Goal: Task Accomplishment & Management: Complete application form

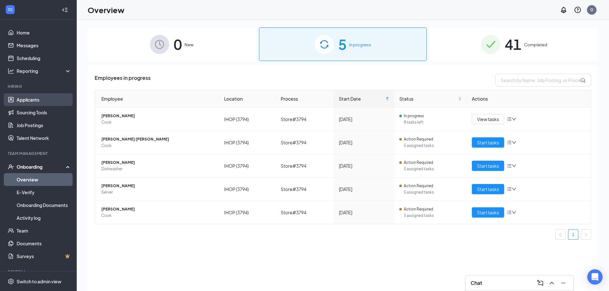
click at [30, 99] on link "Applicants" at bounding box center [44, 99] width 55 height 13
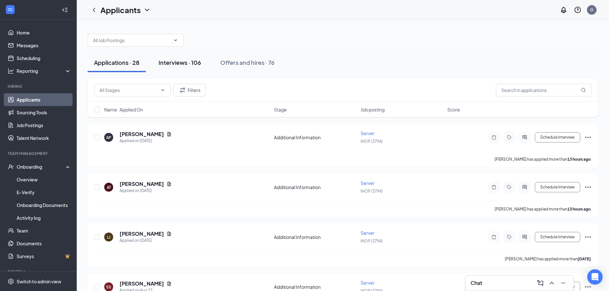
click at [171, 61] on div "Interviews · 106" at bounding box center [179, 62] width 43 height 8
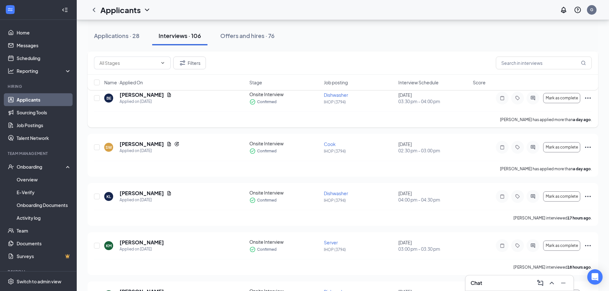
scroll to position [415, 0]
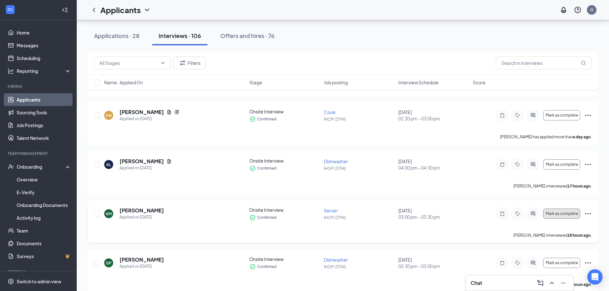
click at [554, 215] on span "Mark as complete" at bounding box center [561, 214] width 32 height 4
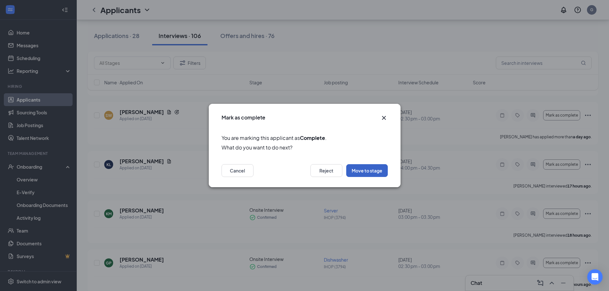
click at [367, 166] on button "Move to stage" at bounding box center [367, 170] width 42 height 13
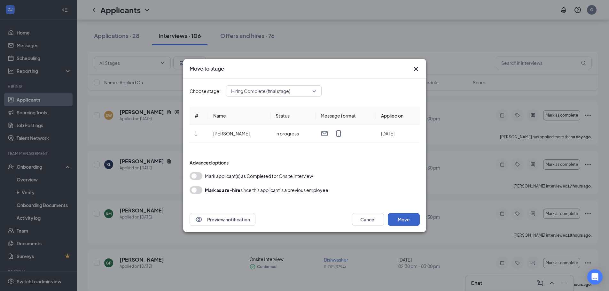
click at [413, 222] on button "Move" at bounding box center [404, 219] width 32 height 13
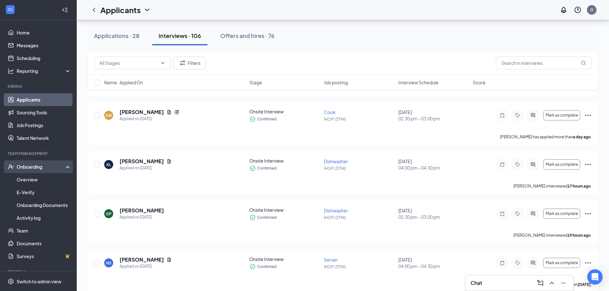
click at [25, 166] on div "Onboarding" at bounding box center [41, 167] width 49 height 6
click at [28, 167] on div "Onboarding" at bounding box center [41, 167] width 49 height 6
click at [31, 177] on link "Overview" at bounding box center [44, 179] width 55 height 13
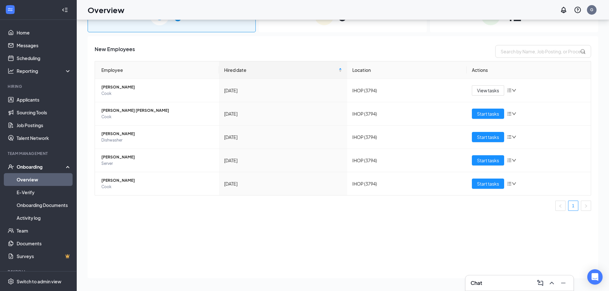
scroll to position [29, 0]
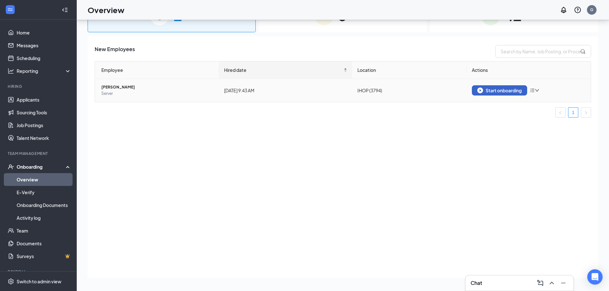
click at [505, 90] on div "Start onboarding" at bounding box center [499, 91] width 44 height 6
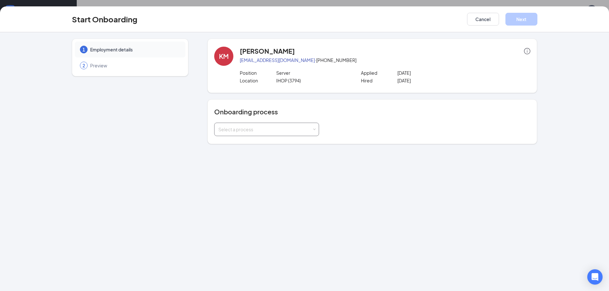
click at [290, 126] on div "Select a process" at bounding box center [266, 129] width 97 height 13
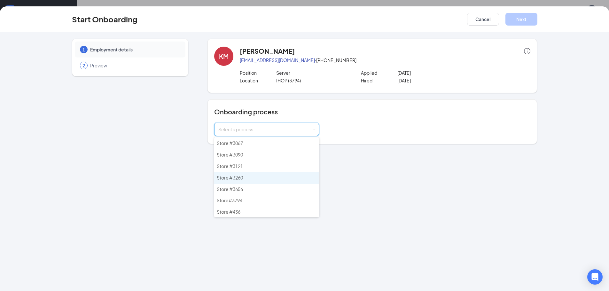
scroll to position [58, 0]
click at [271, 200] on li "Store#3794" at bounding box center [266, 200] width 105 height 12
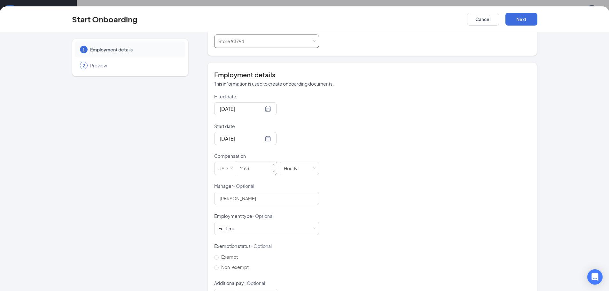
scroll to position [96, 0]
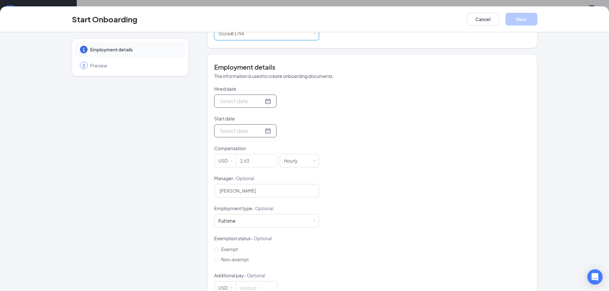
click at [261, 103] on div at bounding box center [245, 101] width 51 height 8
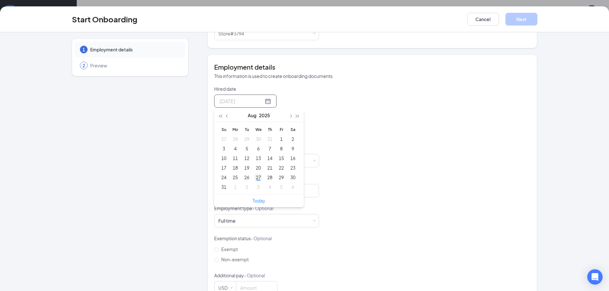
type input "[DATE]"
click at [257, 177] on div "27" at bounding box center [258, 178] width 8 height 8
click at [259, 132] on div at bounding box center [245, 131] width 51 height 8
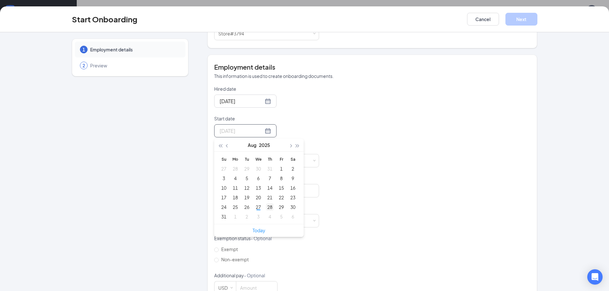
type input "[DATE]"
click at [269, 206] on div "28" at bounding box center [270, 207] width 8 height 8
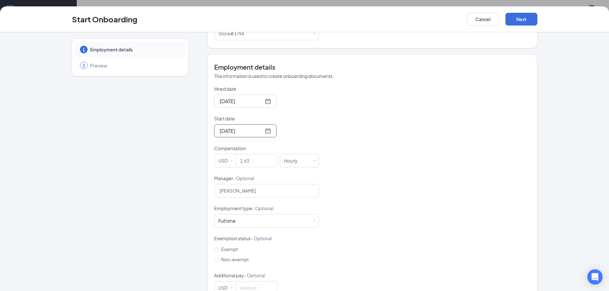
scroll to position [114, 0]
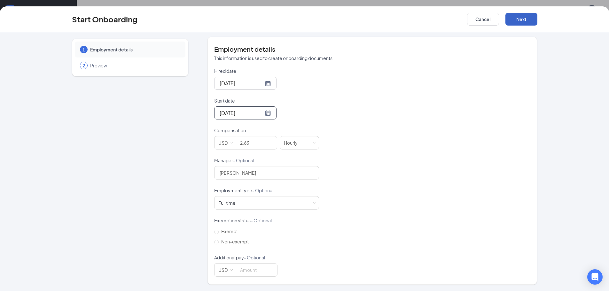
click at [516, 19] on button "Next" at bounding box center [521, 19] width 32 height 13
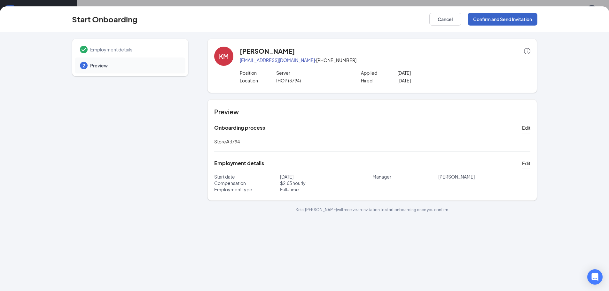
click at [498, 18] on button "Confirm and Send Invitation" at bounding box center [503, 19] width 70 height 13
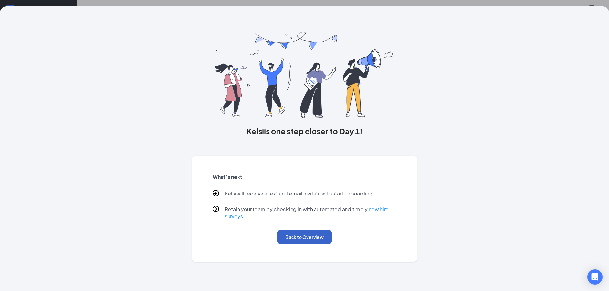
click at [297, 237] on button "Back to Overview" at bounding box center [304, 237] width 54 height 14
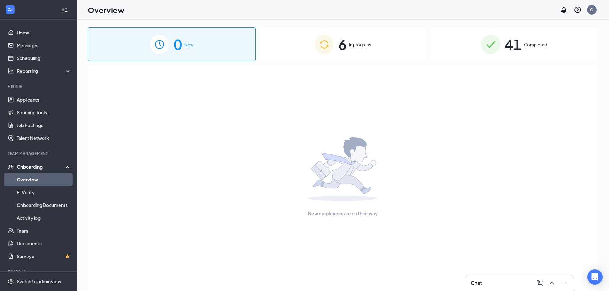
click at [350, 44] on span "In progress" at bounding box center [360, 45] width 22 height 6
